Goal: Task Accomplishment & Management: Manage account settings

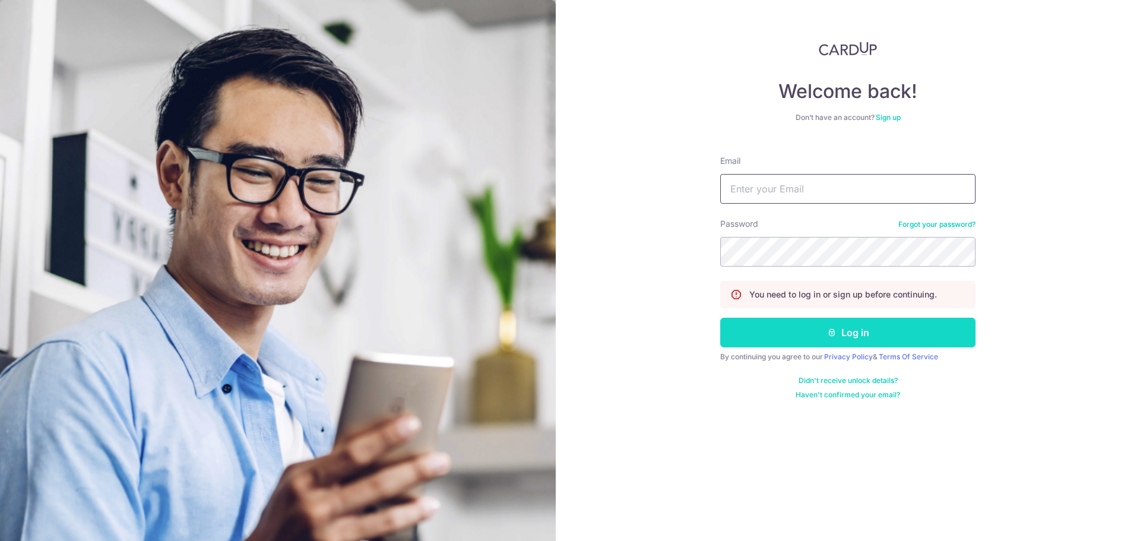
type input "[PERSON_NAME][EMAIL_ADDRESS][PERSON_NAME][DOMAIN_NAME]"
click at [871, 329] on button "Log in" at bounding box center [847, 333] width 255 height 30
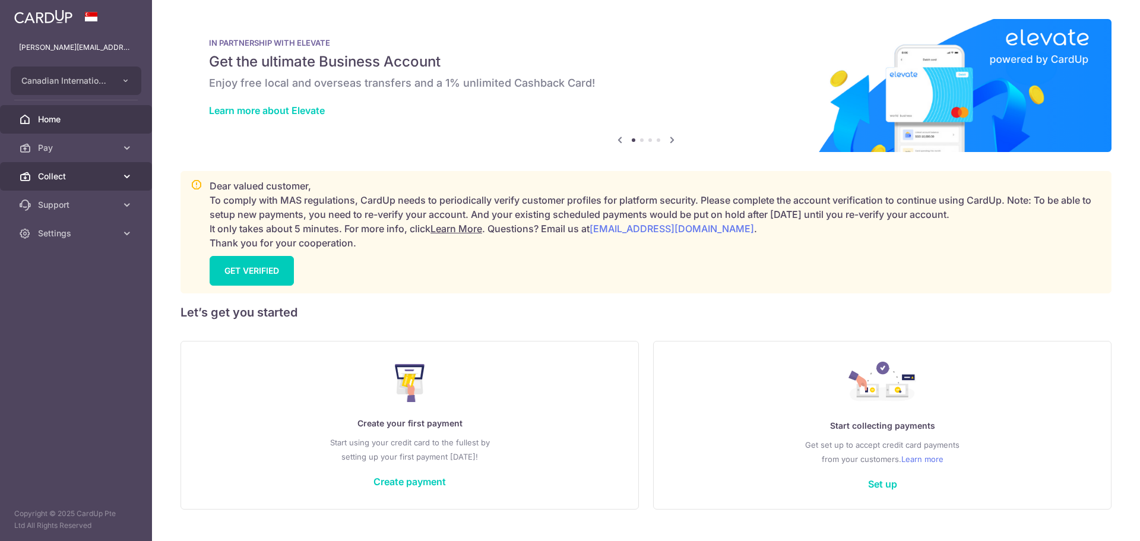
click at [87, 177] on span "Collect" at bounding box center [77, 176] width 78 height 12
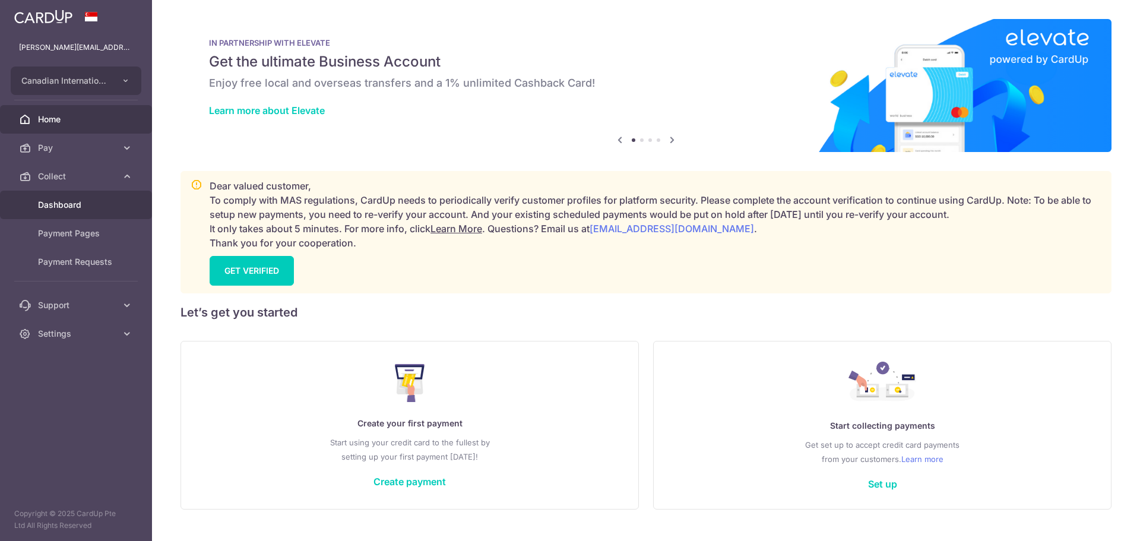
click at [85, 205] on span "Dashboard" at bounding box center [77, 205] width 78 height 12
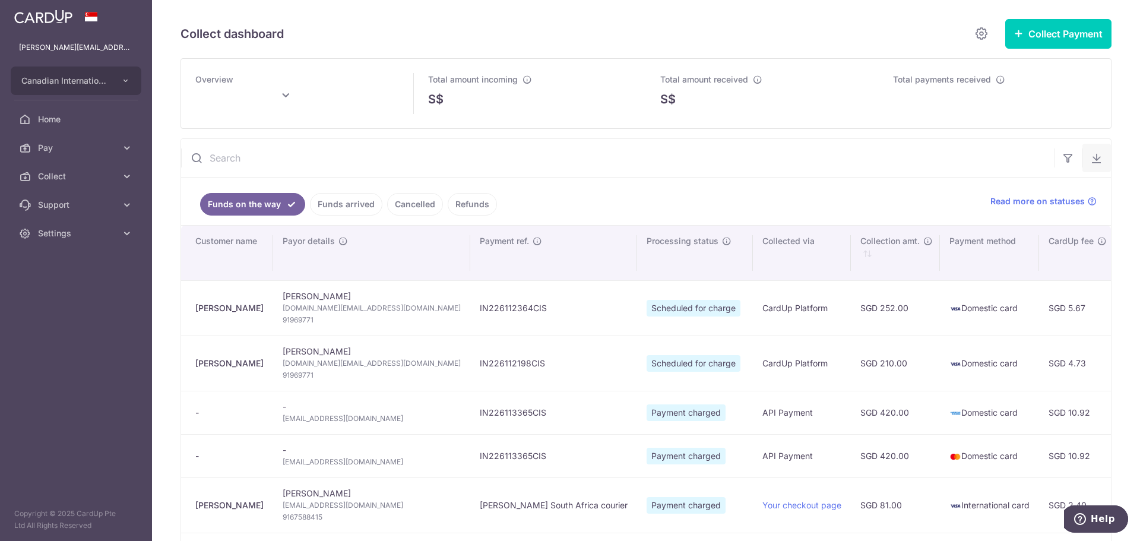
click at [1093, 152] on icon "button" at bounding box center [1096, 158] width 12 height 12
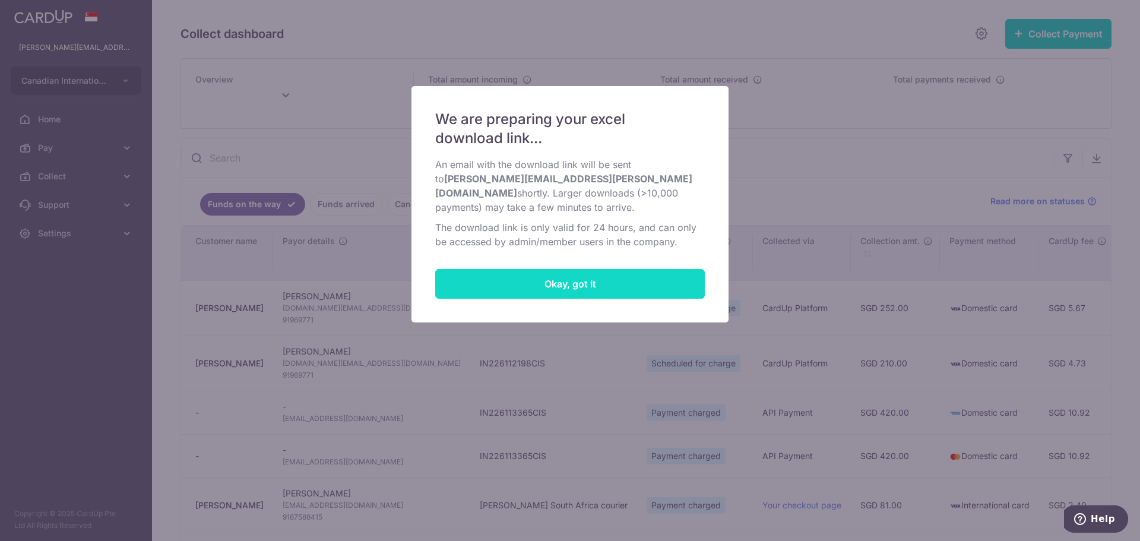
click at [676, 274] on button "Okay, got it" at bounding box center [569, 284] width 269 height 30
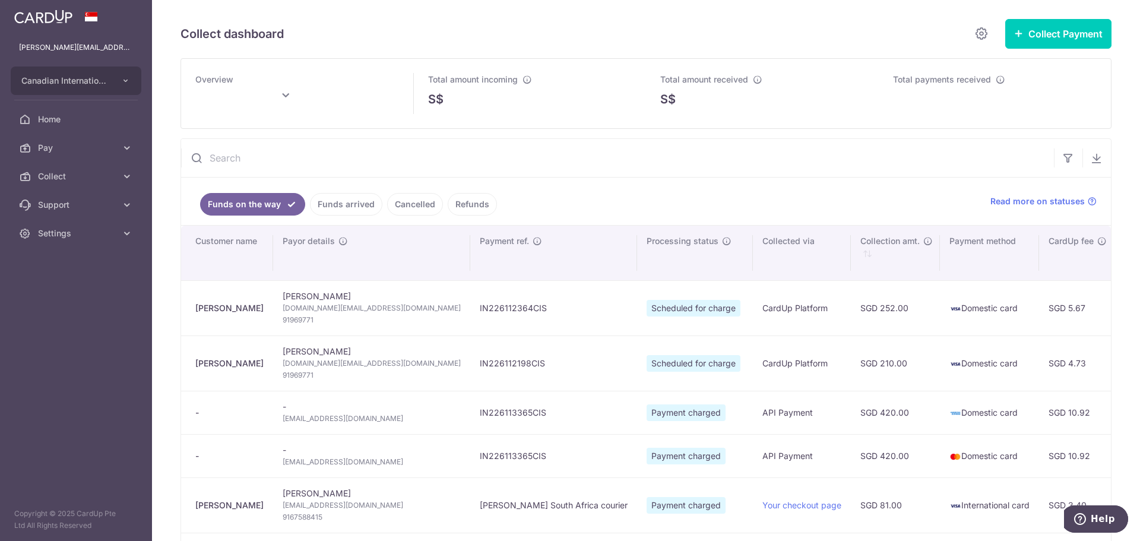
type input "September 2025"
